Goal: Find specific page/section: Find specific page/section

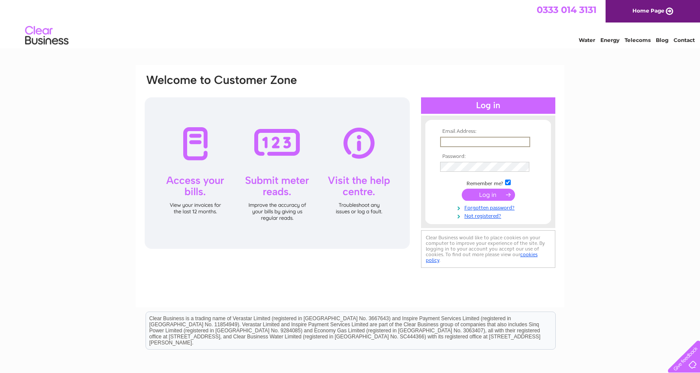
type input "admin@greendalecarsales.co.uk"
click at [496, 195] on input "submit" at bounding box center [488, 194] width 53 height 12
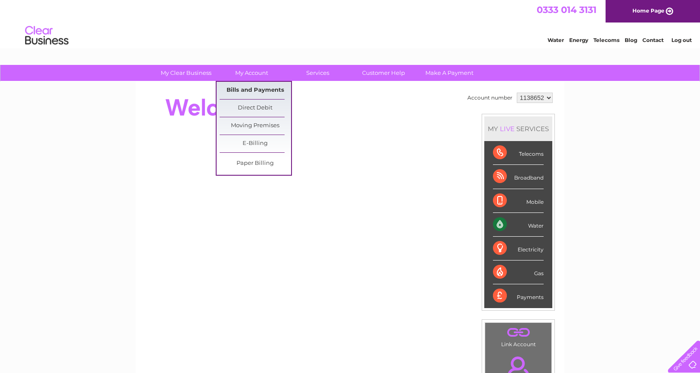
click at [257, 90] on link "Bills and Payments" at bounding box center [255, 90] width 71 height 17
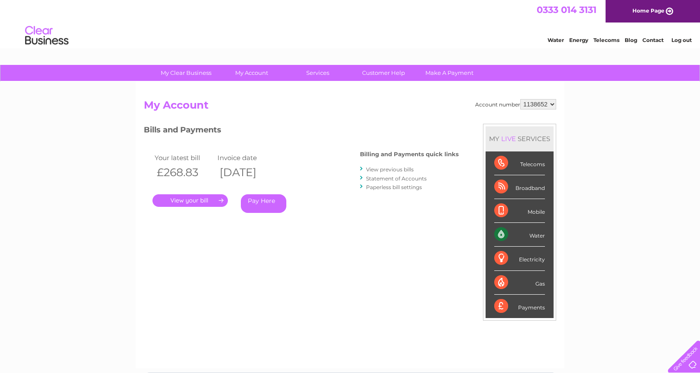
click at [198, 200] on link "." at bounding box center [189, 200] width 75 height 13
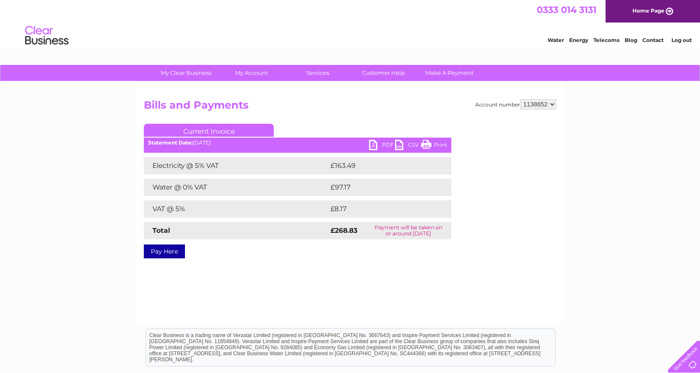
click at [382, 145] on link "PDF" at bounding box center [382, 146] width 26 height 13
